Goal: Task Accomplishment & Management: Complete application form

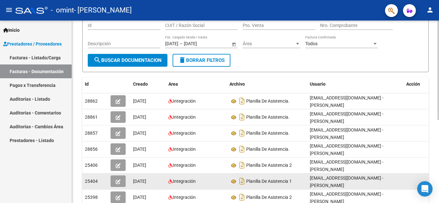
scroll to position [64, 0]
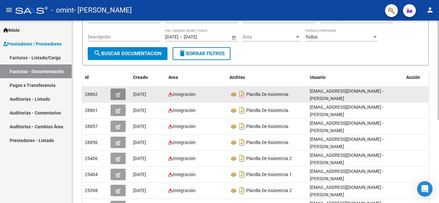
click at [120, 94] on icon "button" at bounding box center [118, 95] width 5 height 5
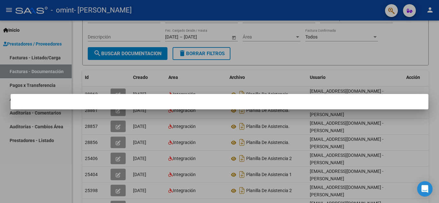
click at [38, 165] on div at bounding box center [219, 101] width 439 height 203
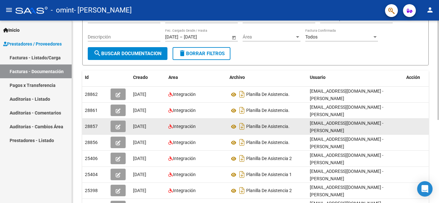
click at [116, 126] on icon "button" at bounding box center [118, 127] width 5 height 5
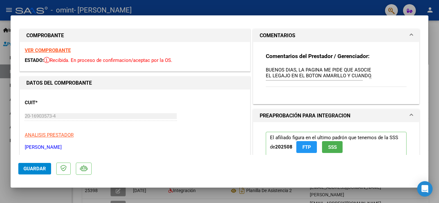
scroll to position [0, 0]
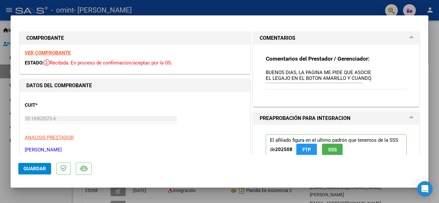
click at [1, 86] on div at bounding box center [219, 101] width 439 height 203
type input "$ 0,00"
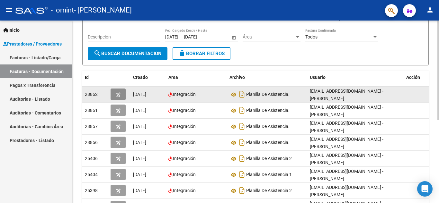
click at [118, 95] on icon "button" at bounding box center [118, 95] width 5 height 5
